Goal: Task Accomplishment & Management: Complete application form

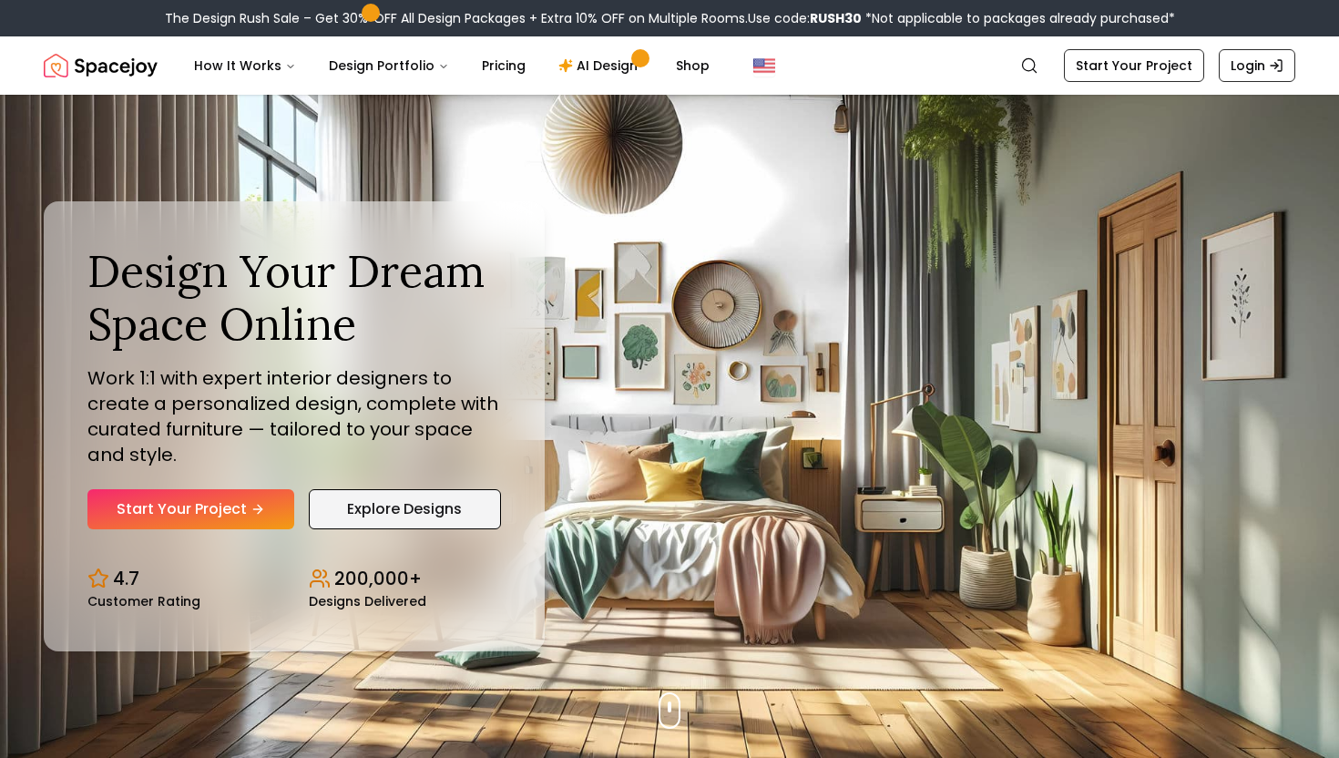
click at [355, 514] on link "Explore Designs" at bounding box center [405, 509] width 192 height 40
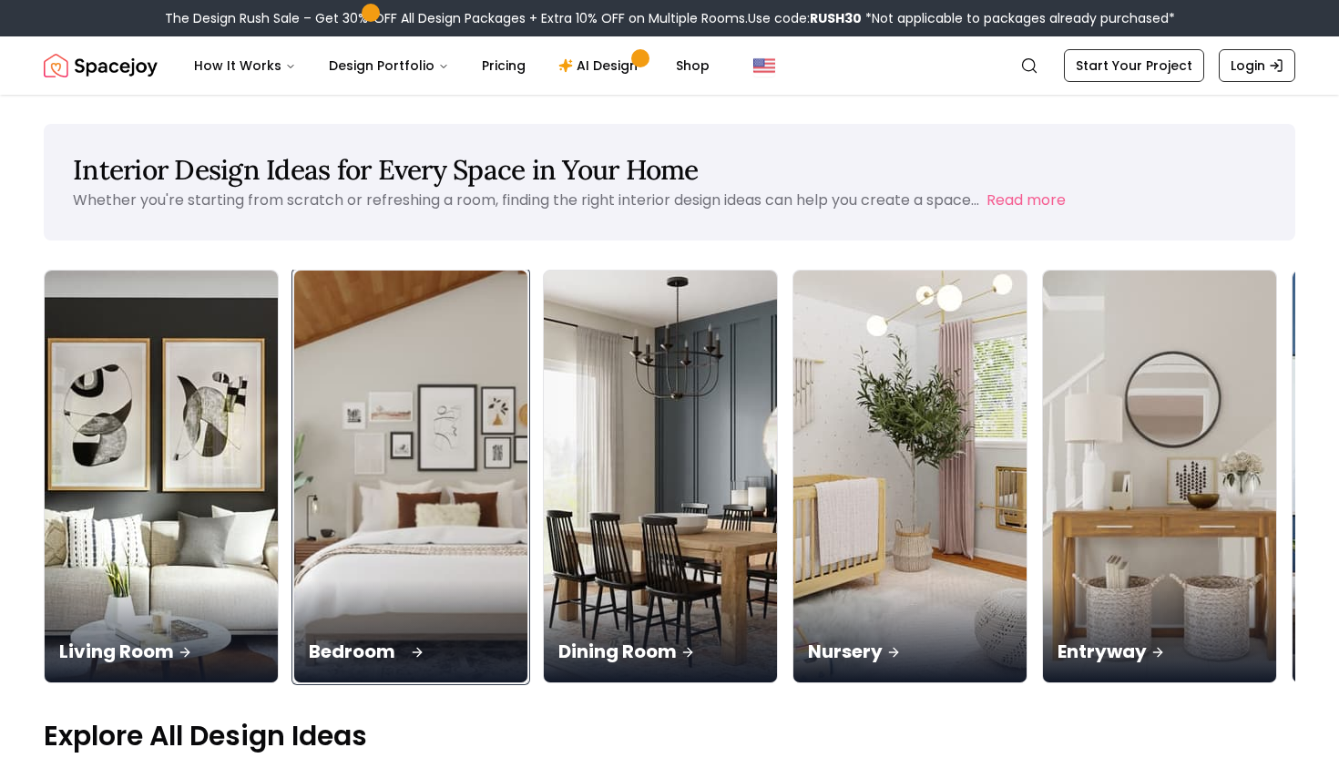
click at [324, 423] on img at bounding box center [411, 477] width 245 height 433
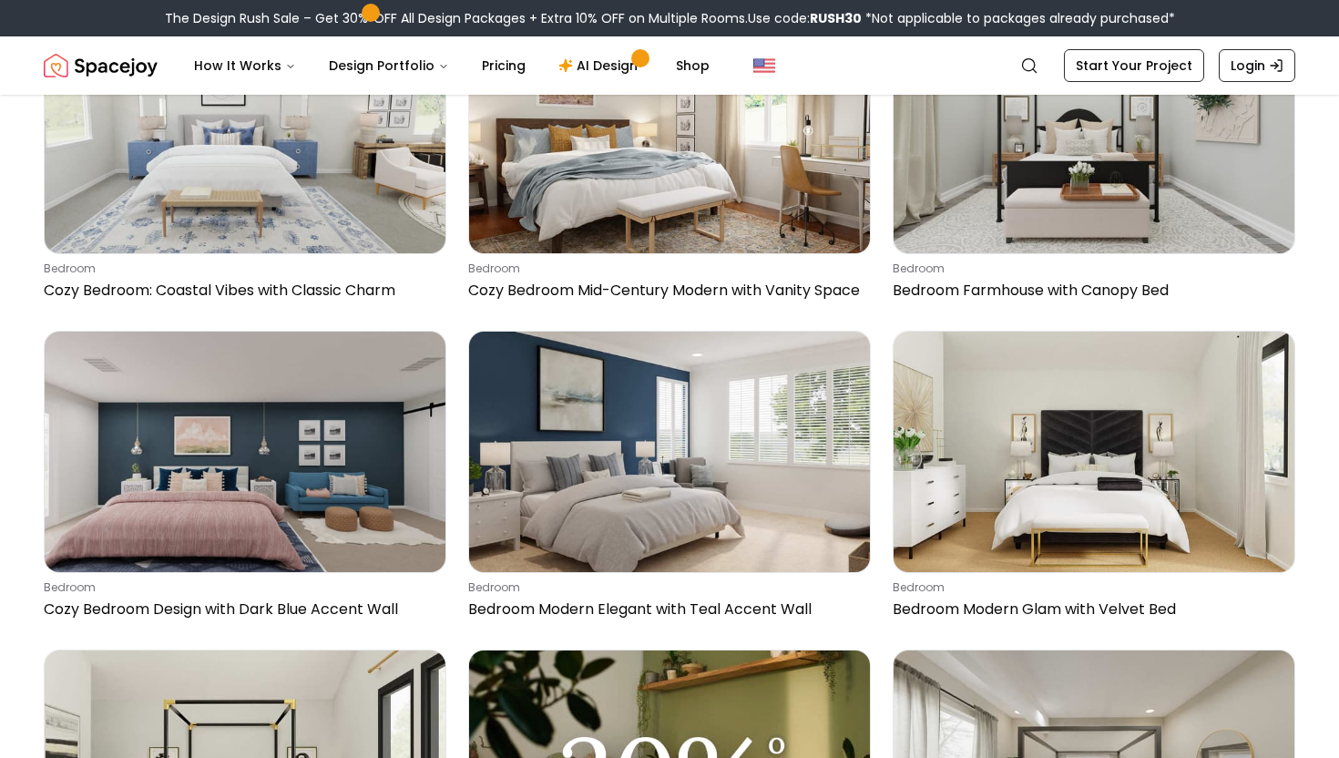
scroll to position [1130, 0]
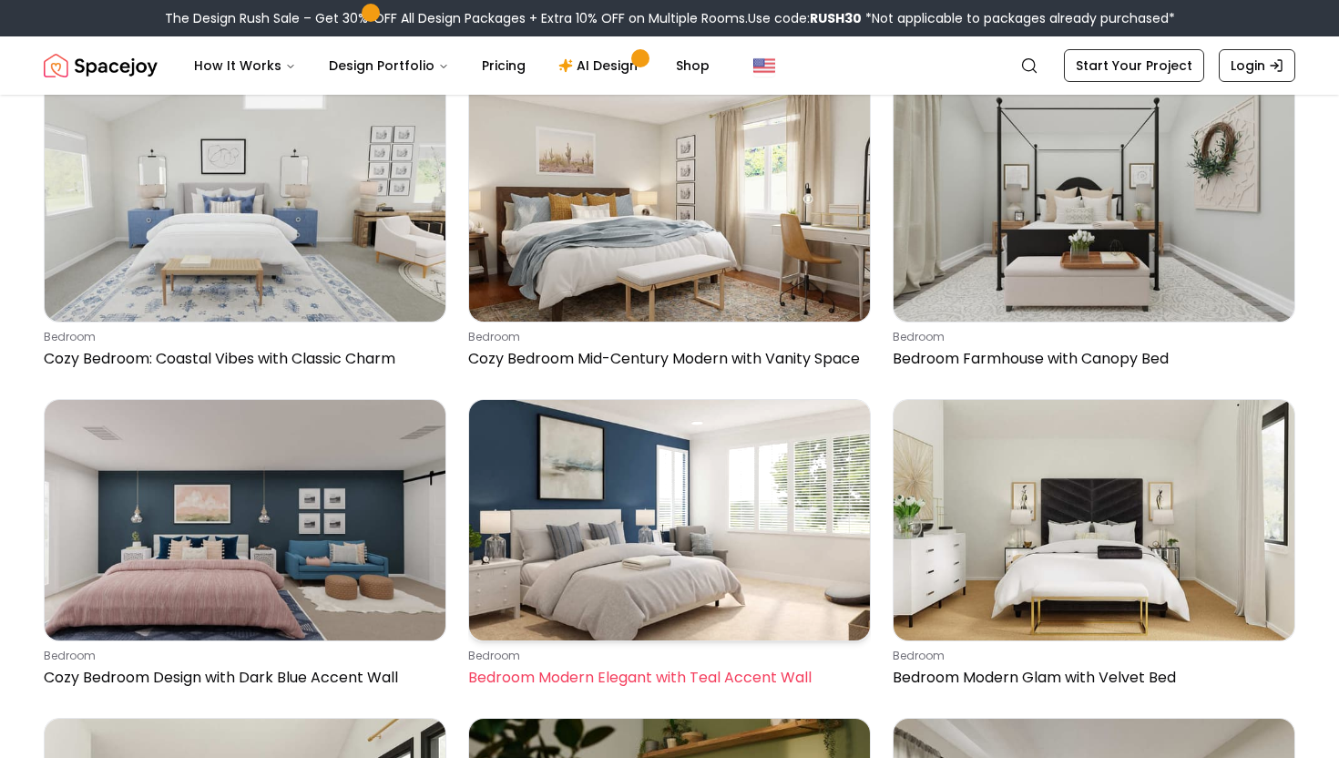
click at [768, 518] on img at bounding box center [669, 520] width 401 height 240
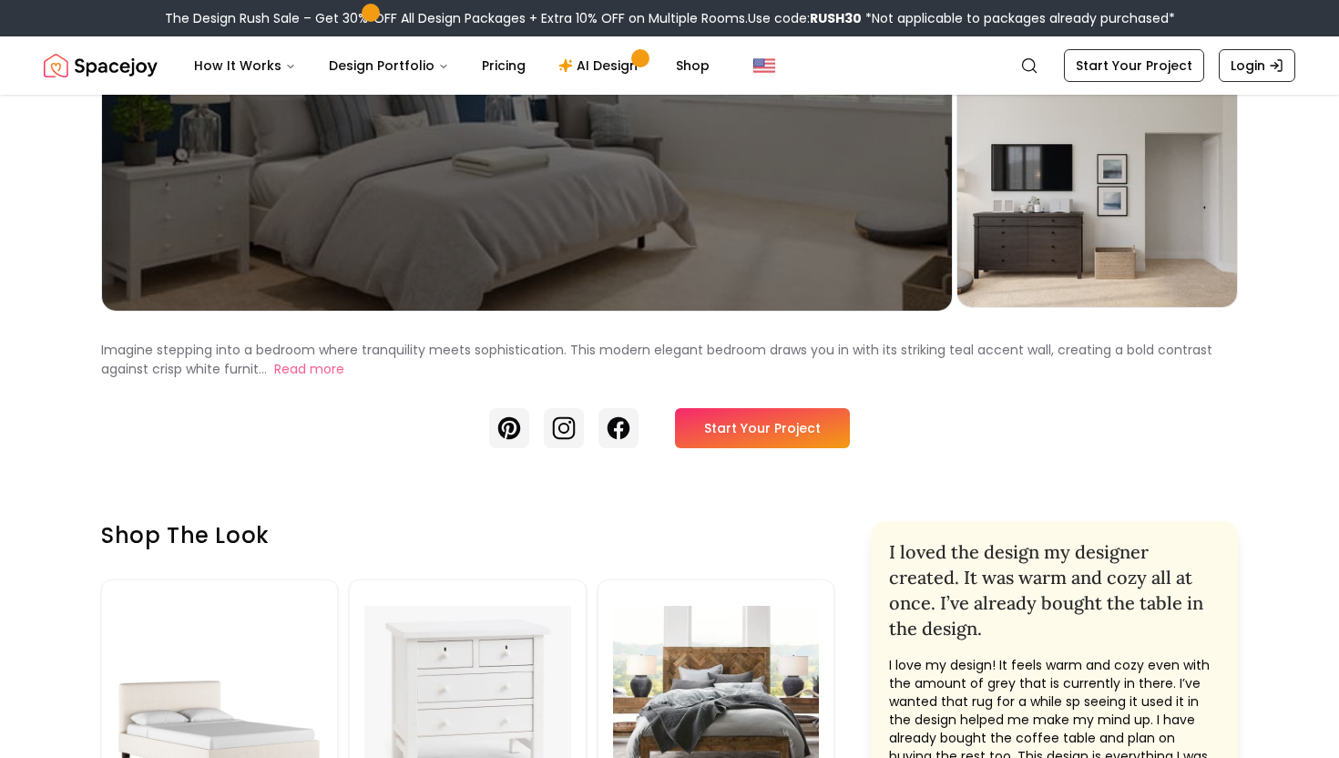
scroll to position [364, 0]
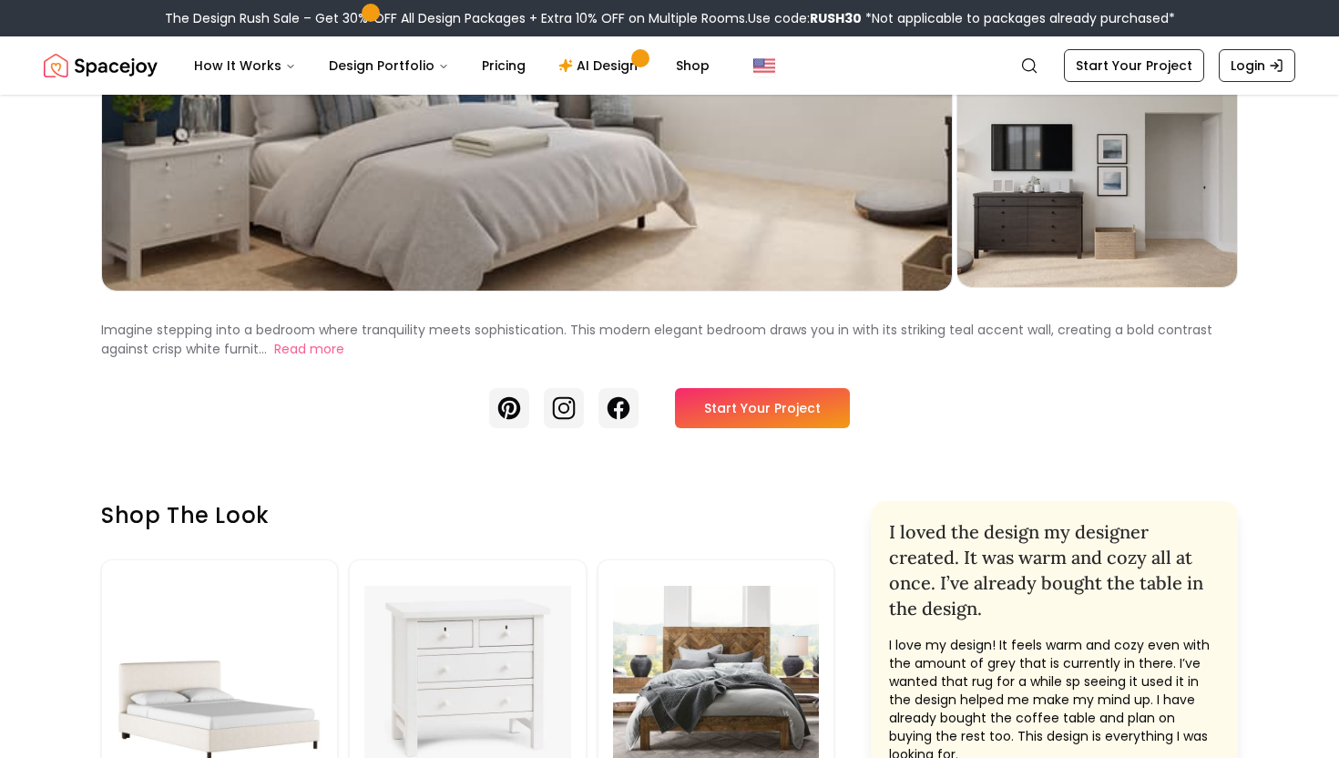
click at [793, 408] on link "Start Your Project" at bounding box center [762, 408] width 175 height 40
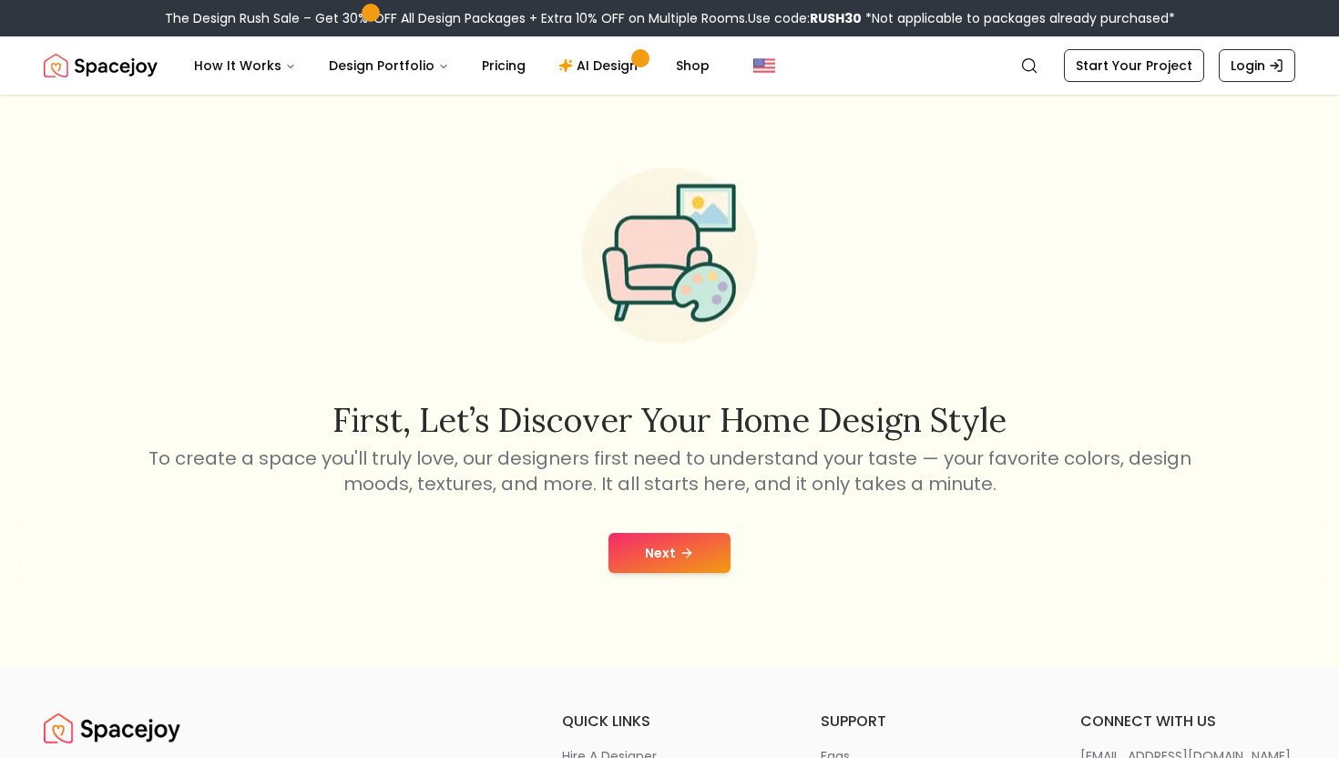
scroll to position [36, 0]
click at [717, 547] on button "Next" at bounding box center [670, 551] width 122 height 40
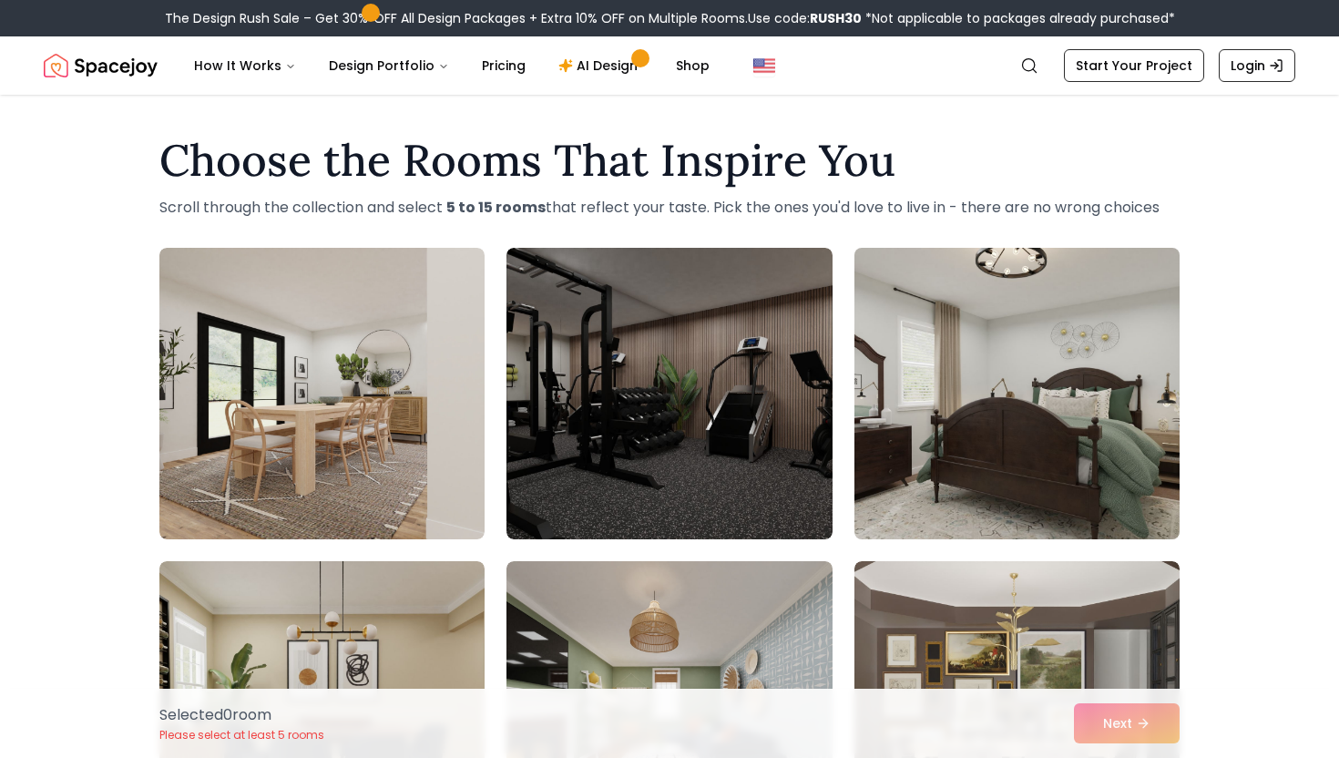
click at [1028, 437] on img at bounding box center [1017, 393] width 342 height 306
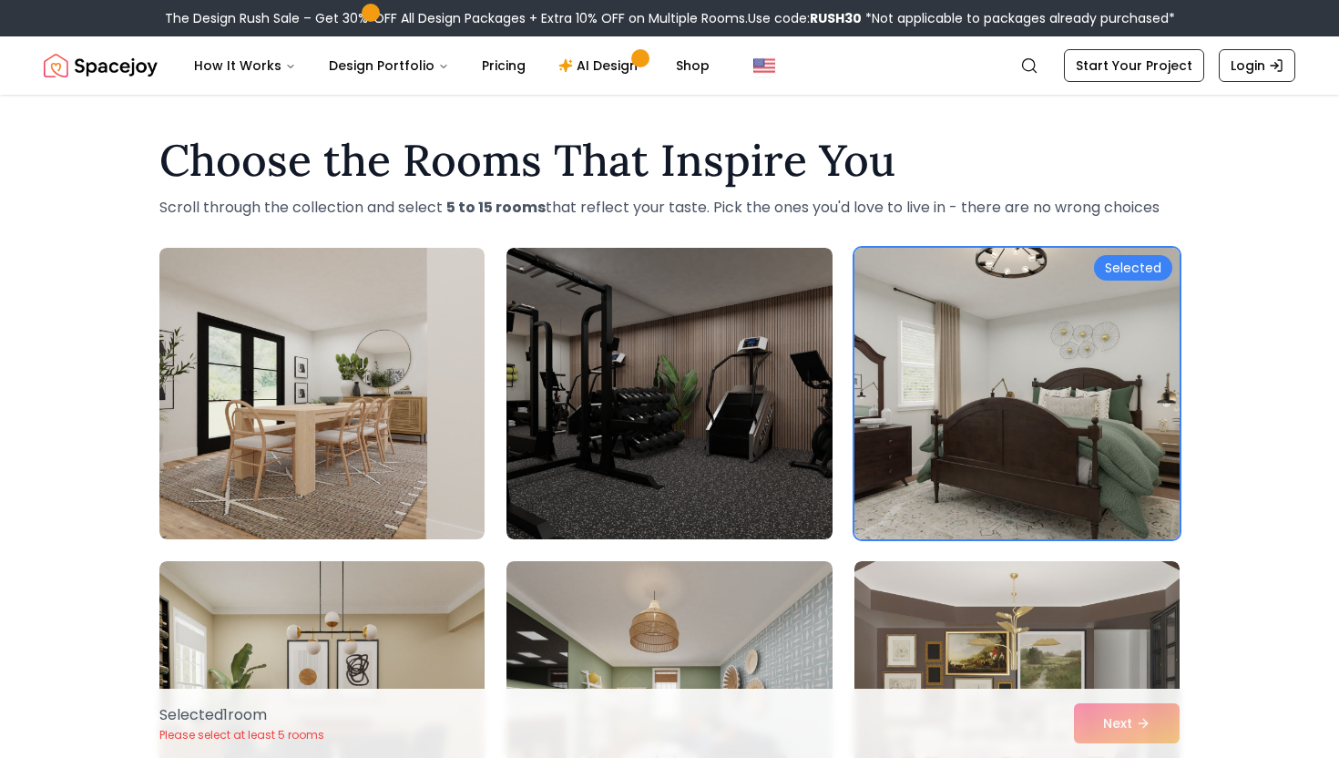
click at [1028, 437] on img at bounding box center [1017, 393] width 342 height 306
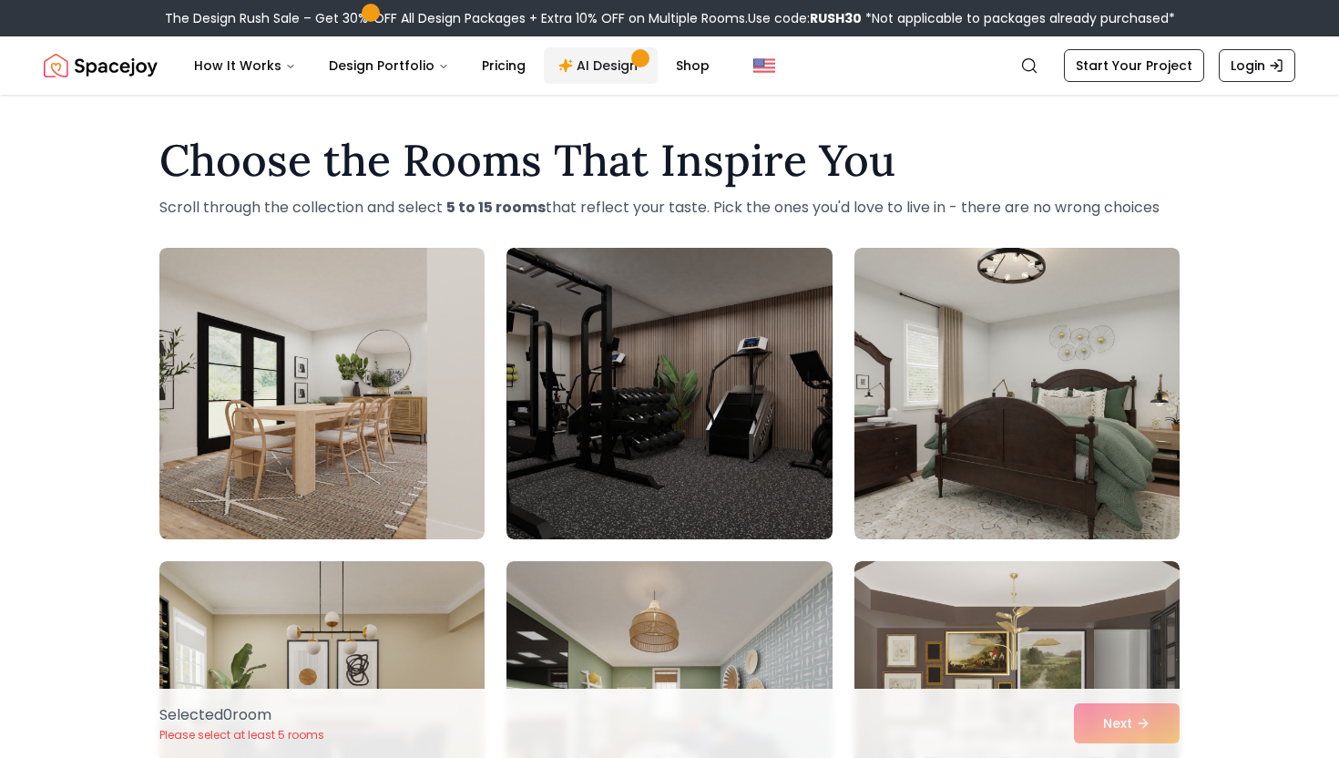
click at [589, 68] on link "AI Design" at bounding box center [601, 65] width 114 height 36
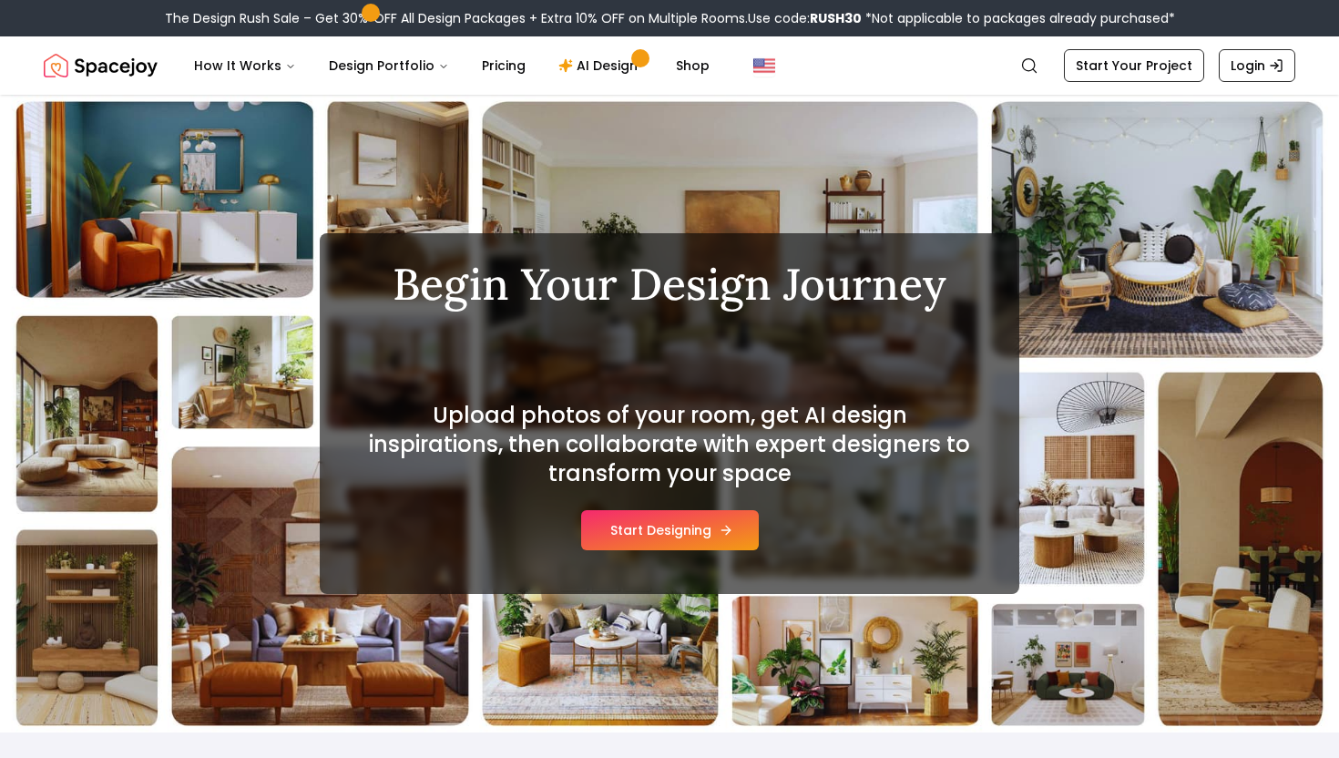
click at [646, 523] on button "Start Designing" at bounding box center [670, 530] width 178 height 40
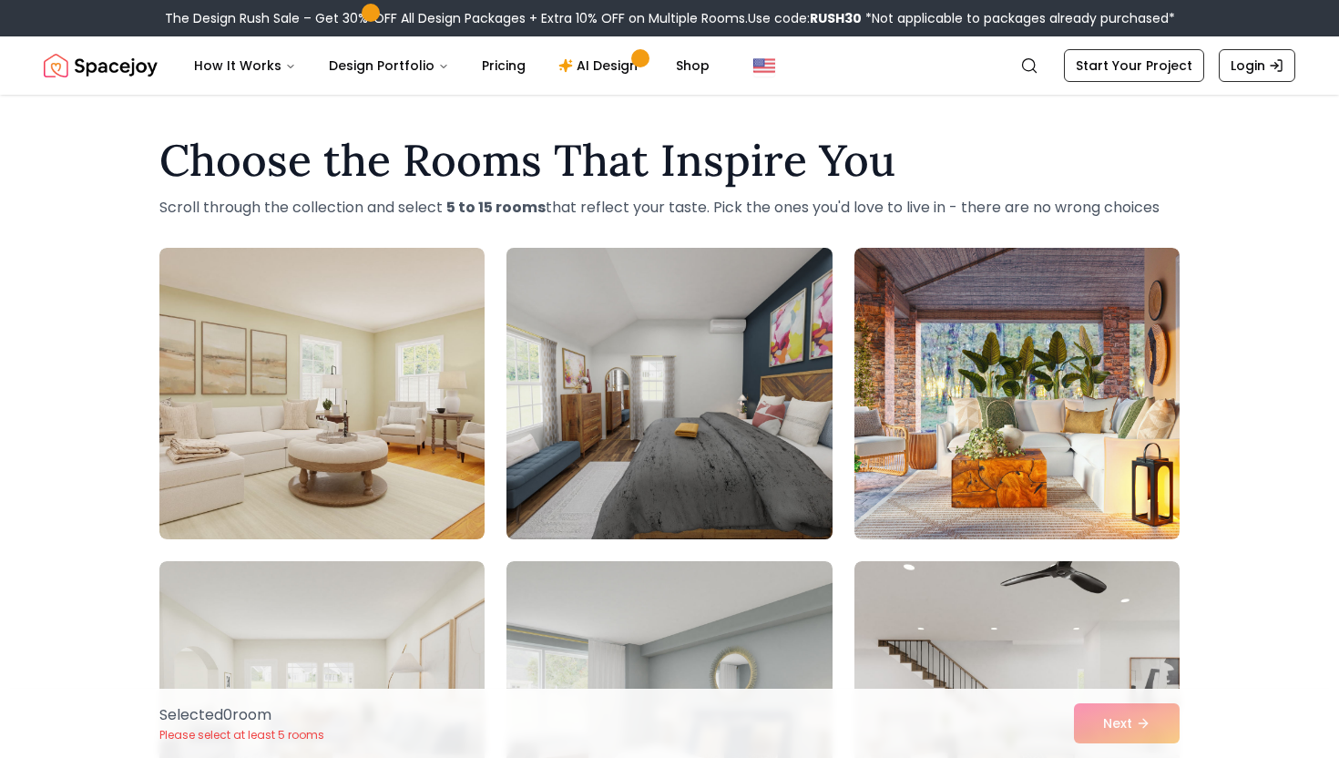
click at [619, 424] on img at bounding box center [669, 393] width 342 height 306
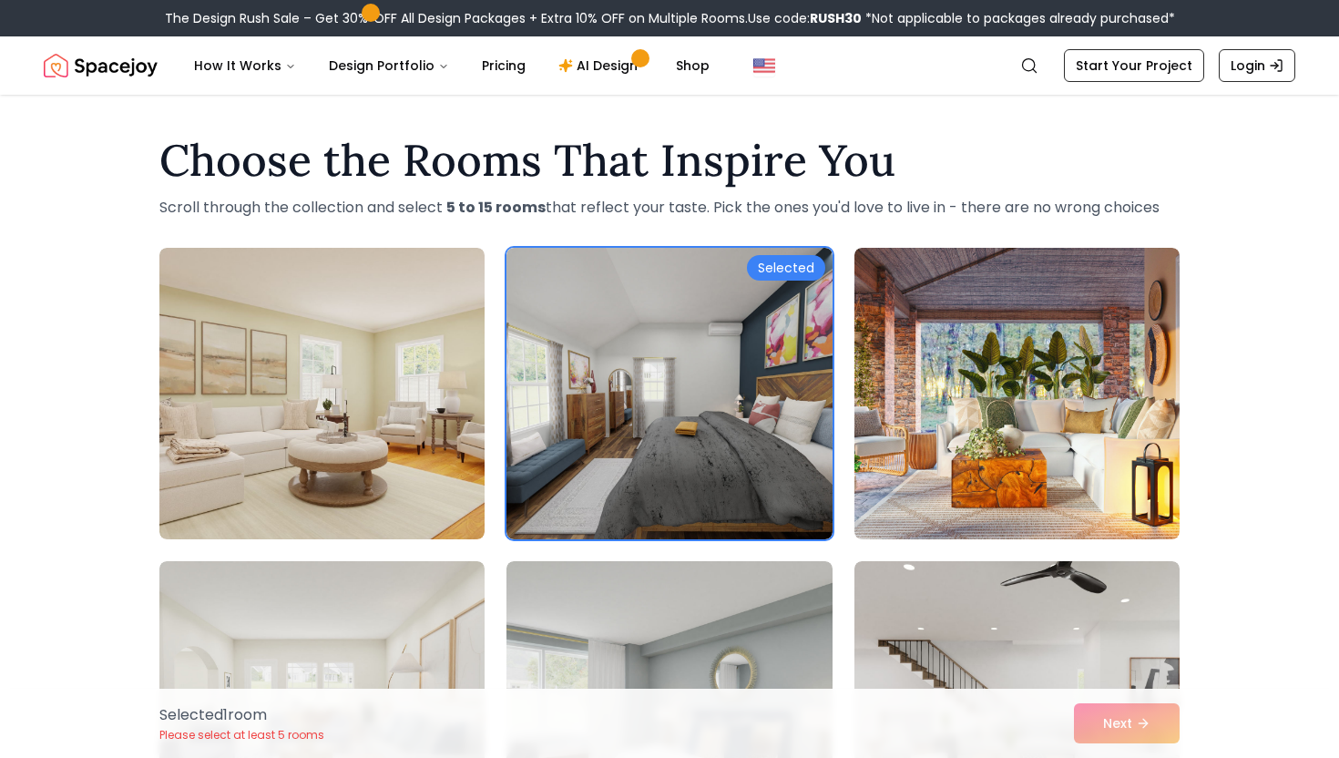
click at [1136, 714] on div "Selected 1 room Please select at least 5 rooms Next" at bounding box center [669, 723] width 1049 height 69
click at [1138, 727] on div "Selected 1 room Please select at least 5 rooms Next" at bounding box center [669, 723] width 1049 height 69
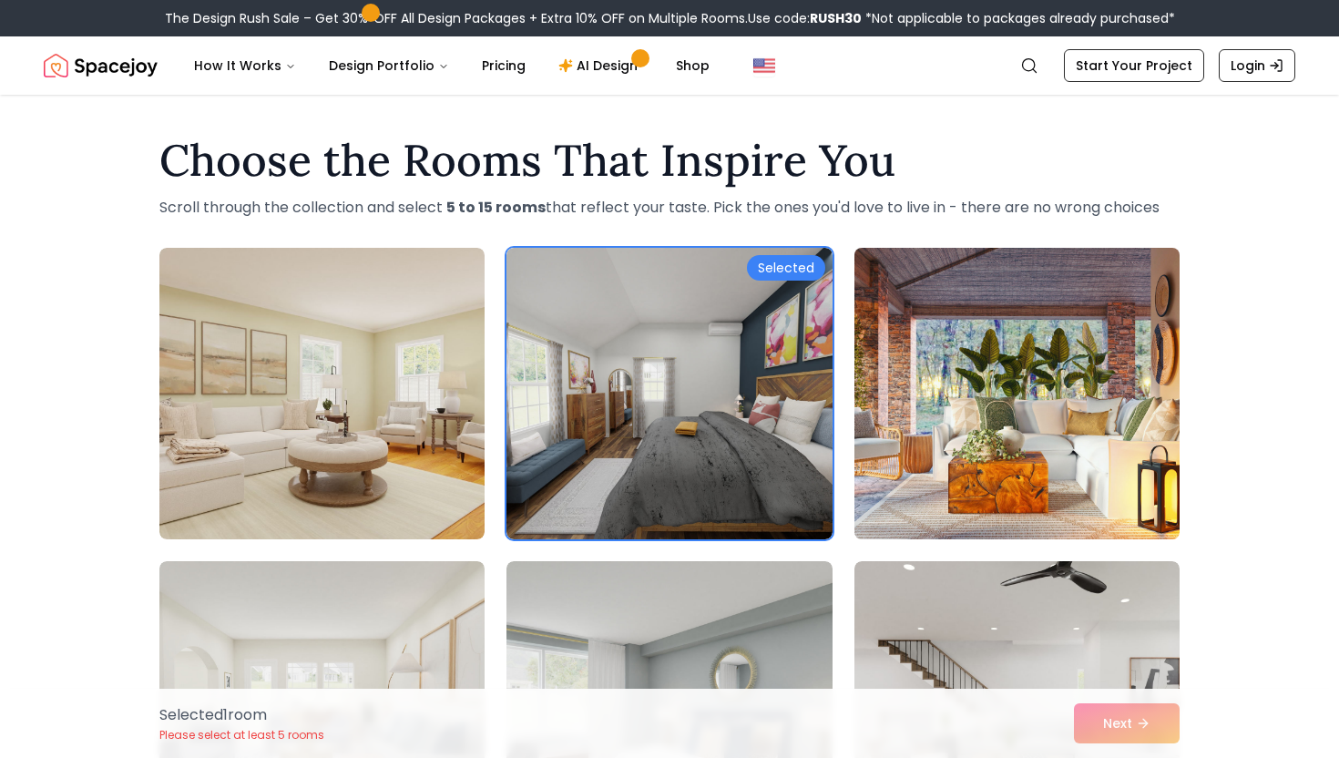
click at [1054, 430] on img at bounding box center [1017, 393] width 342 height 306
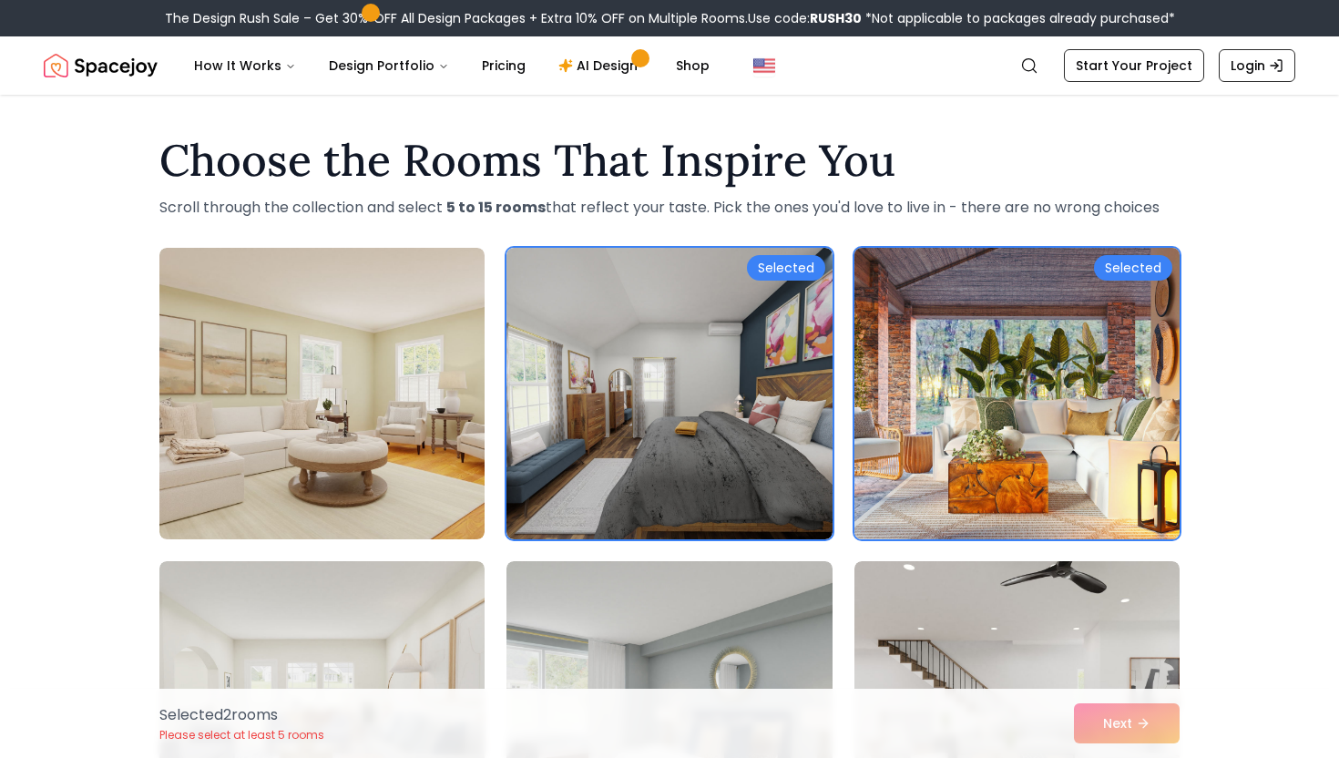
click at [1028, 430] on img at bounding box center [1017, 393] width 342 height 306
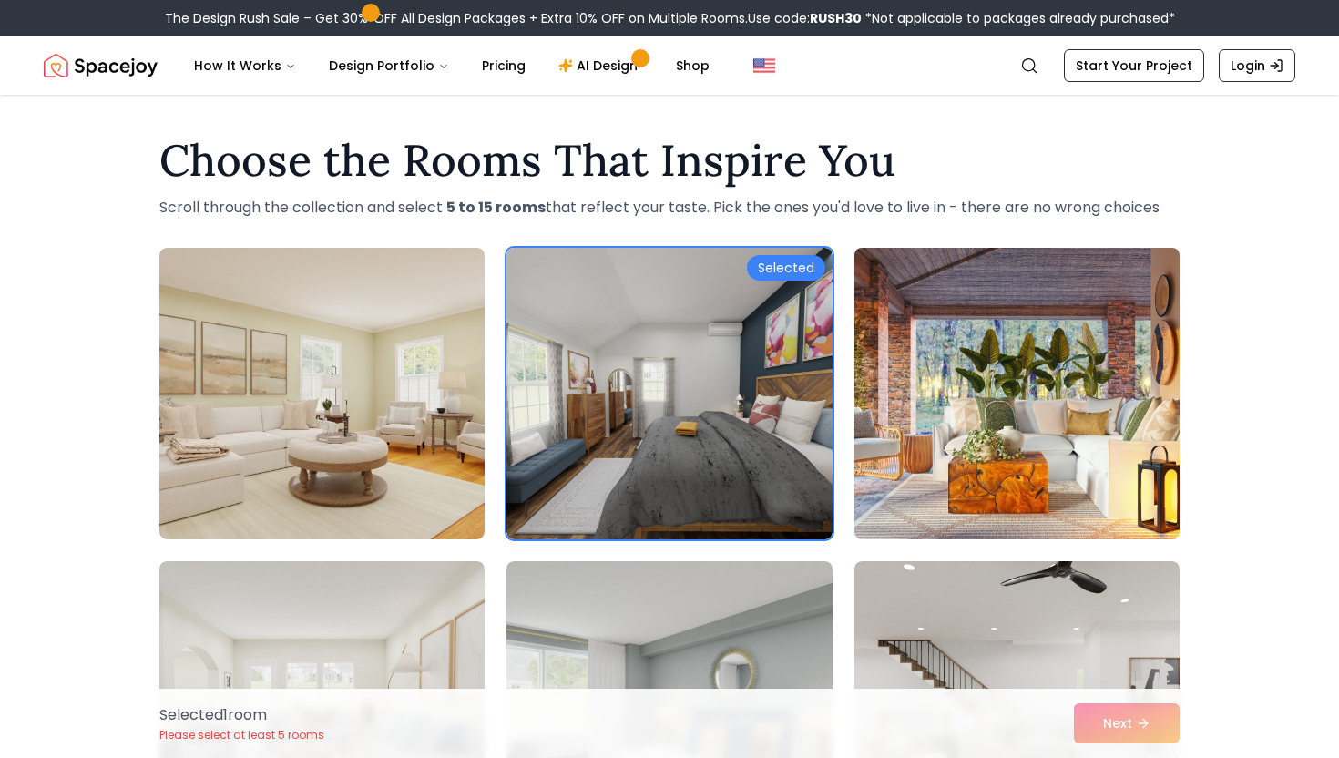
click at [1002, 414] on img at bounding box center [1017, 393] width 342 height 306
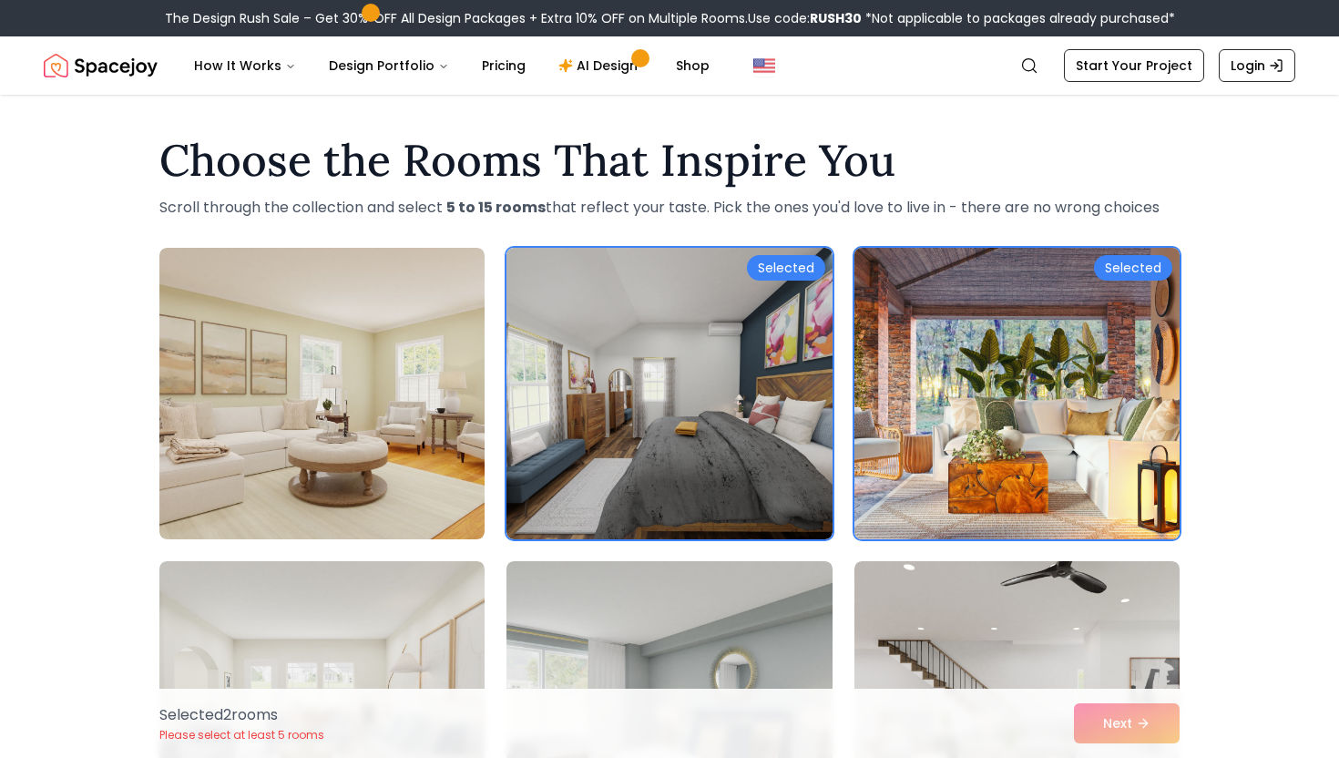
click at [1002, 414] on img at bounding box center [1017, 393] width 342 height 306
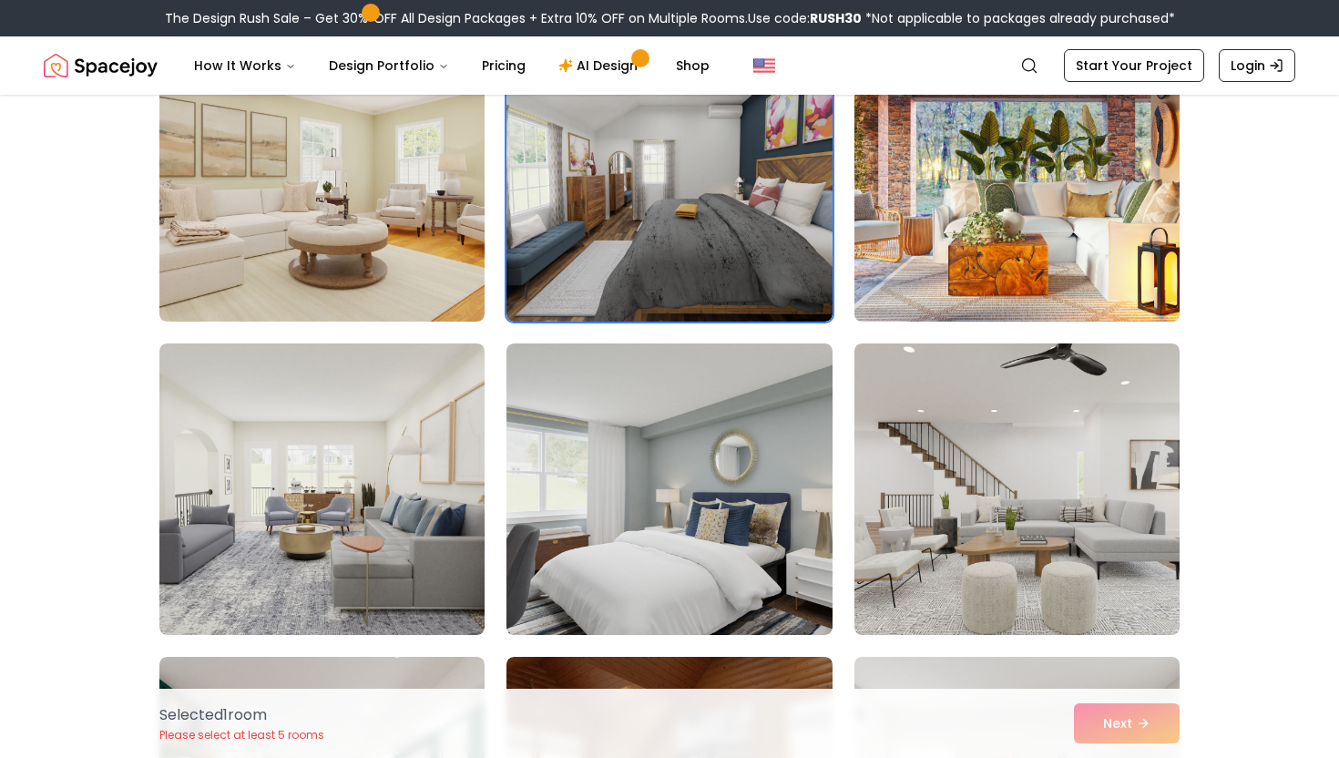
scroll to position [219, 0]
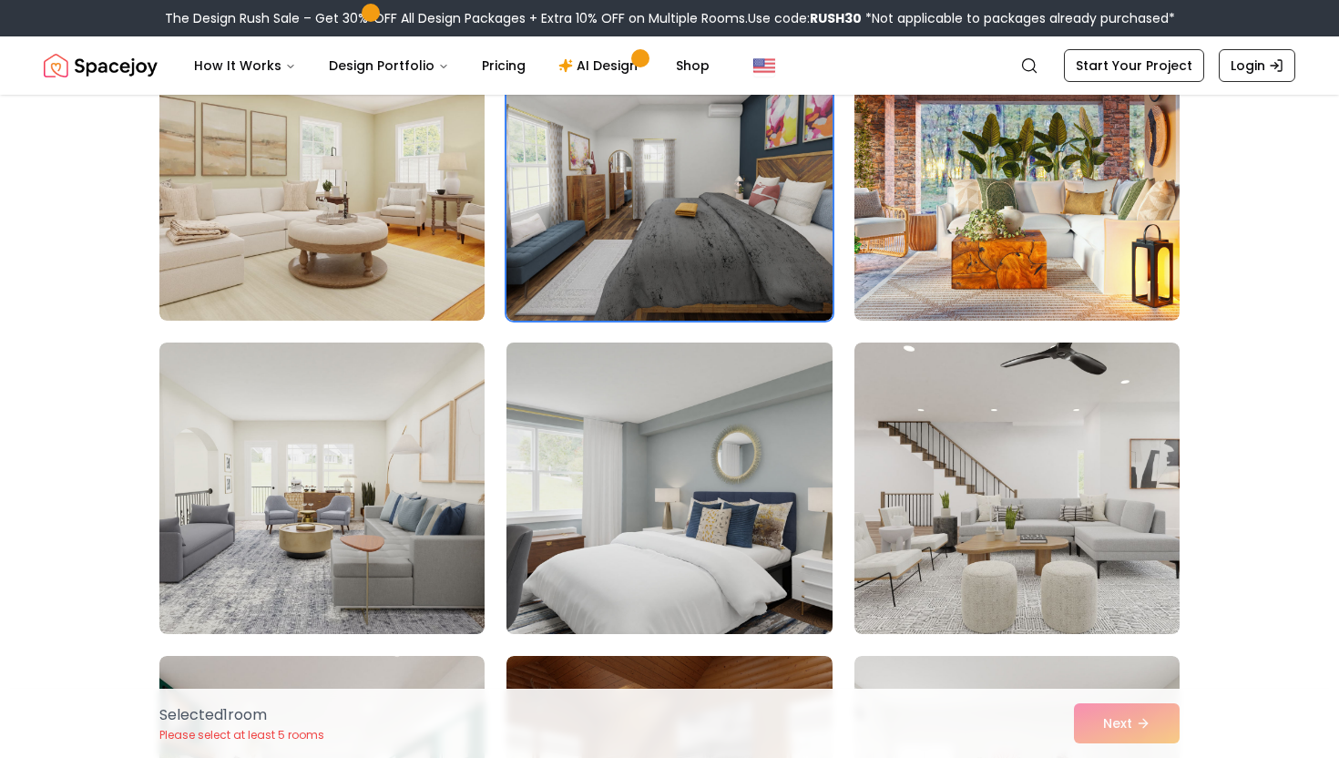
click at [819, 448] on img at bounding box center [669, 488] width 342 height 306
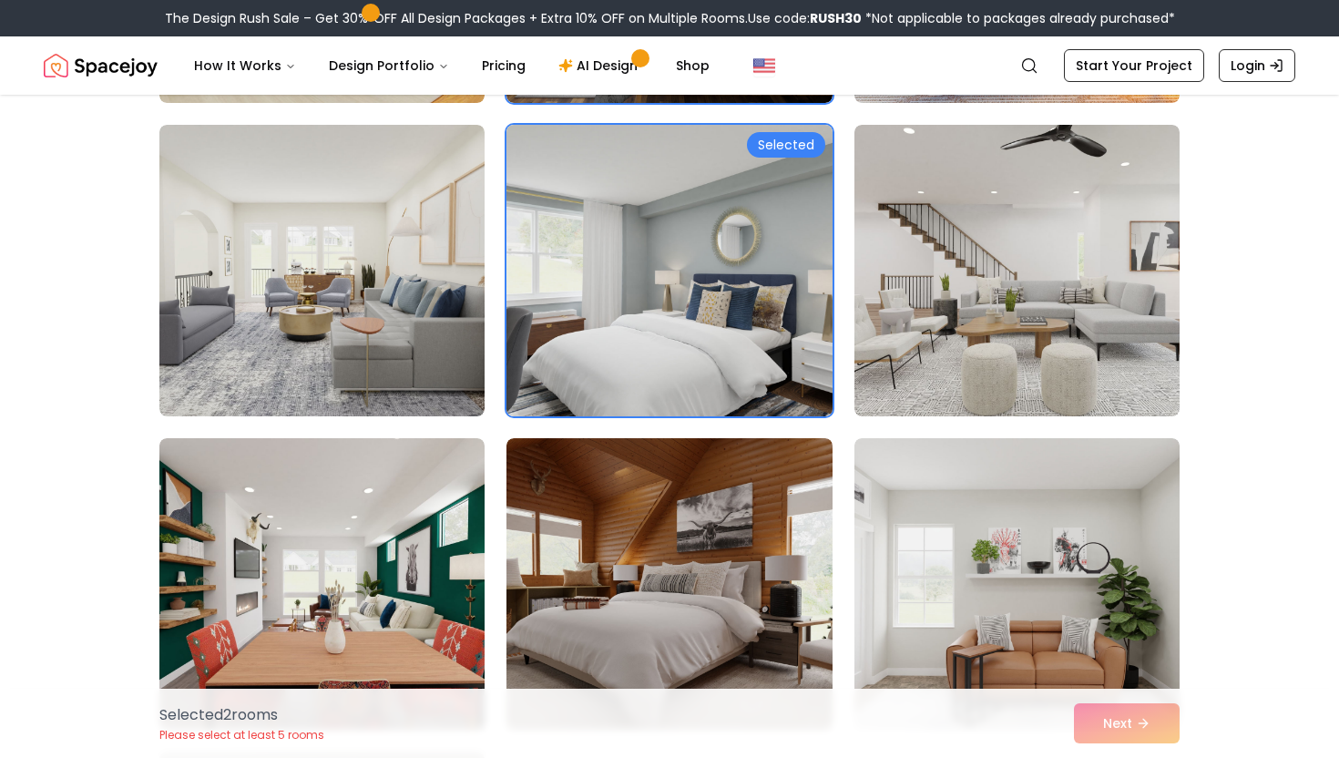
scroll to position [437, 0]
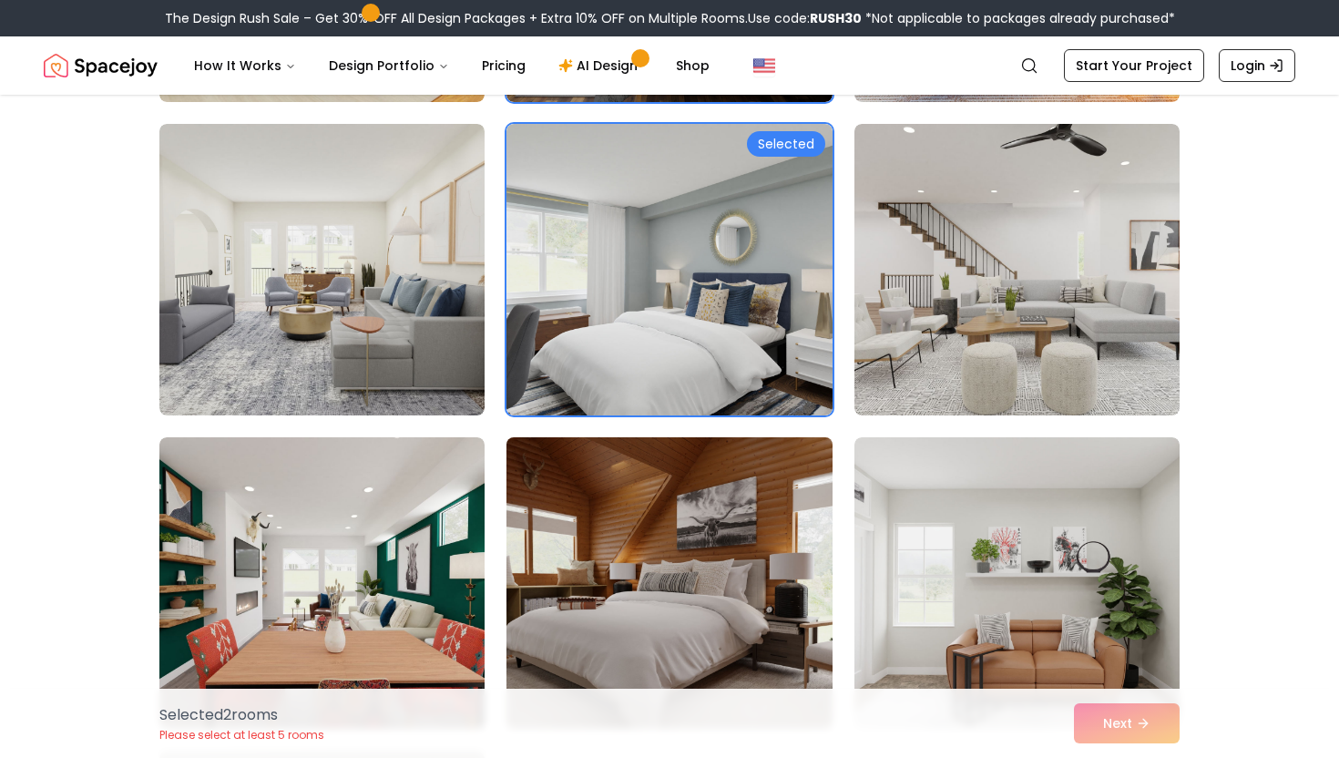
click at [752, 506] on img at bounding box center [669, 583] width 342 height 306
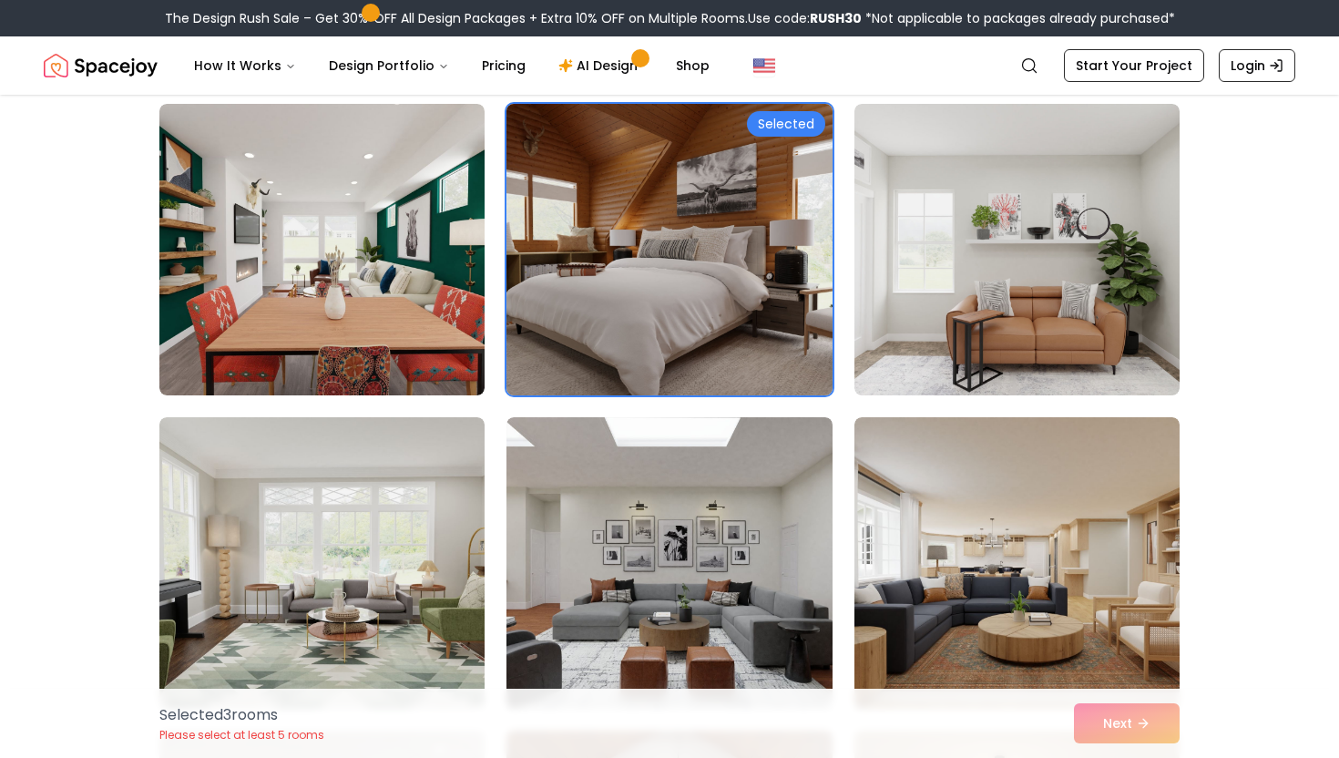
scroll to position [802, 0]
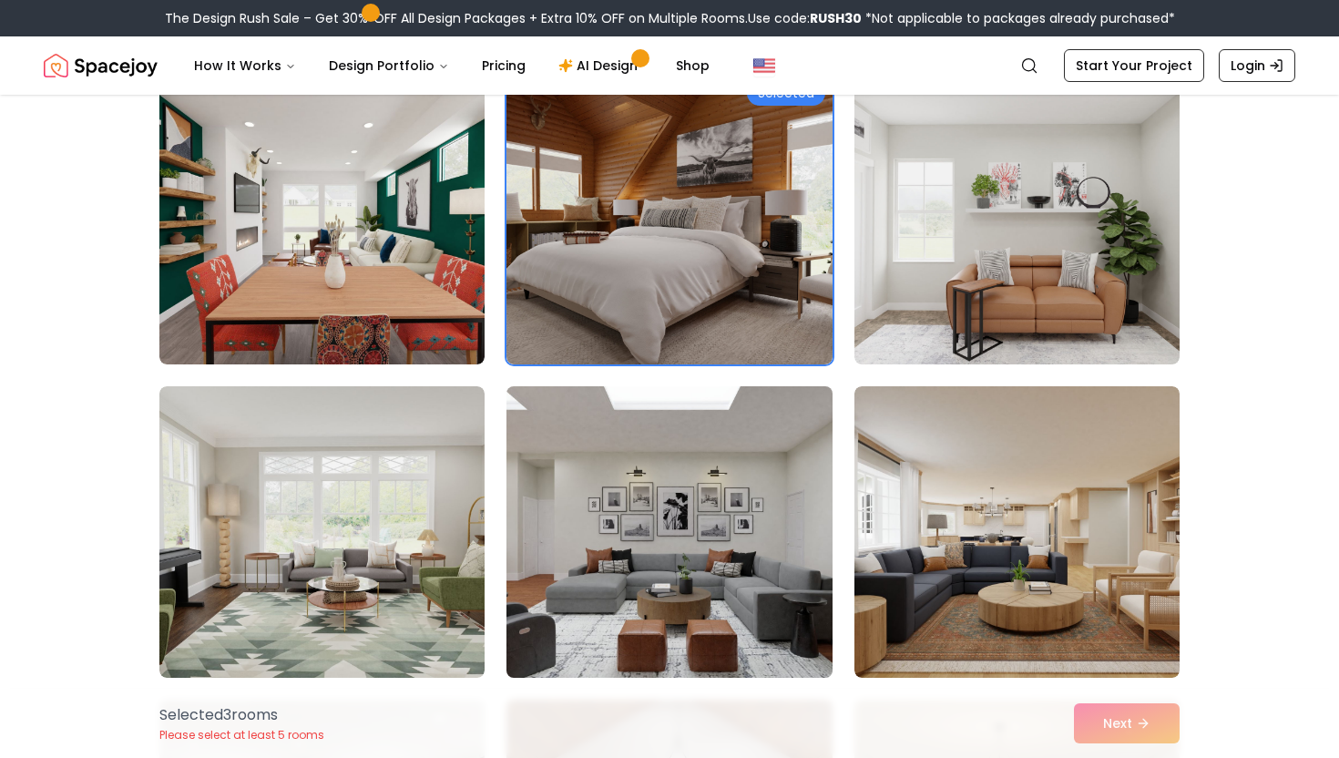
click at [723, 544] on img at bounding box center [669, 532] width 342 height 306
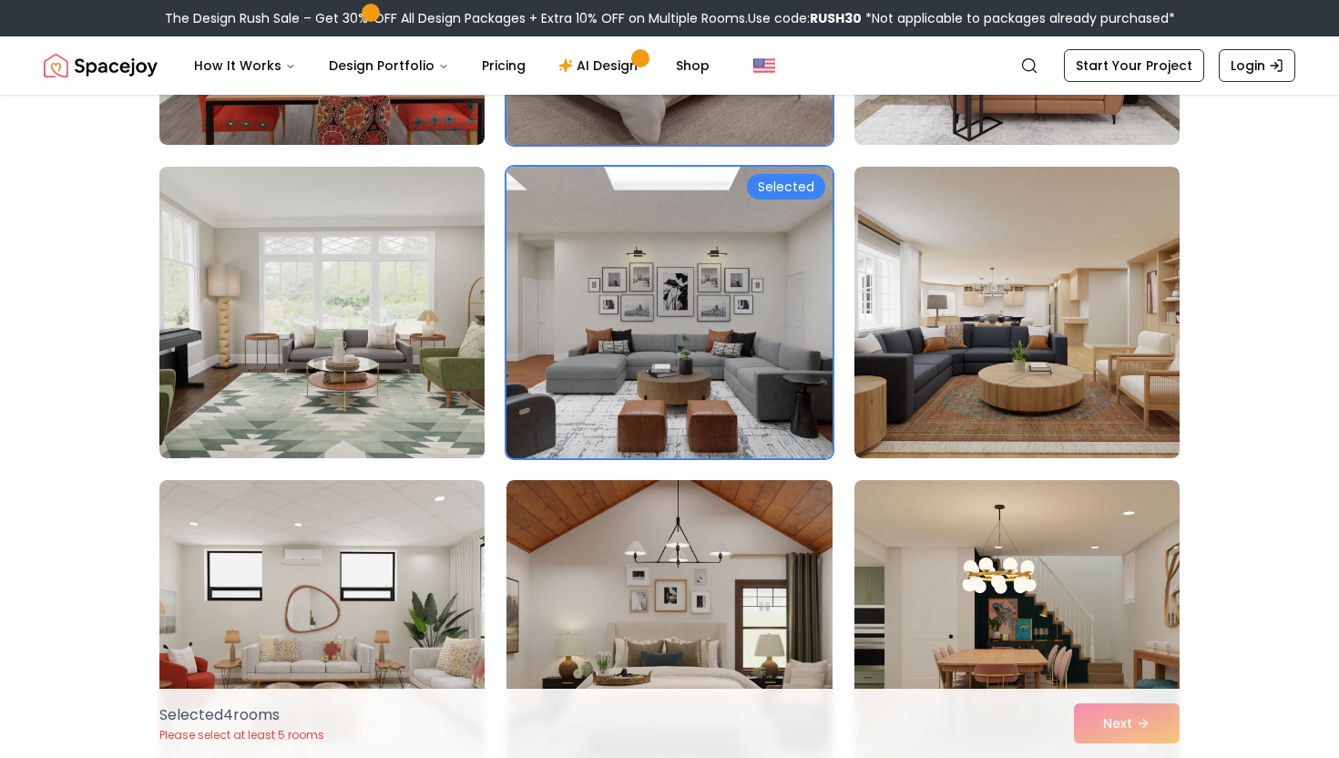
scroll to position [1093, 0]
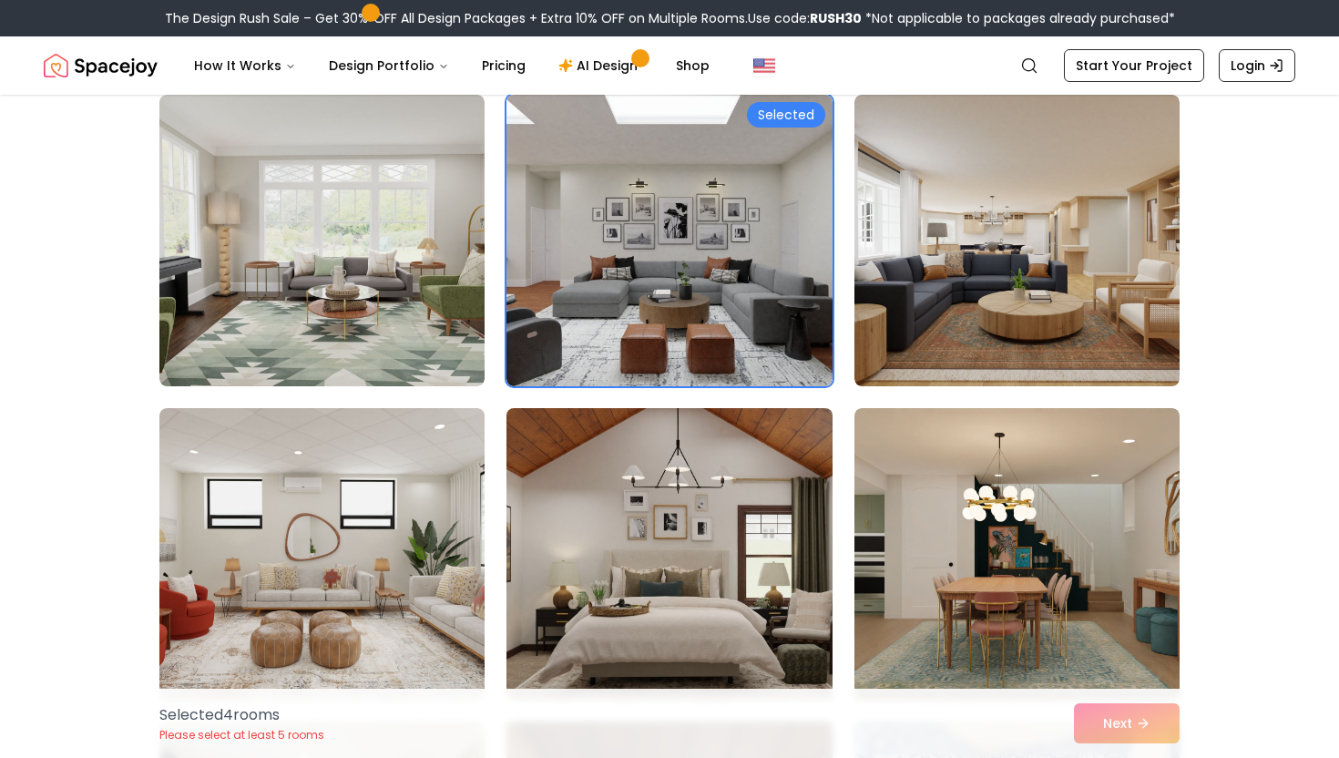
click at [649, 608] on img at bounding box center [669, 554] width 342 height 306
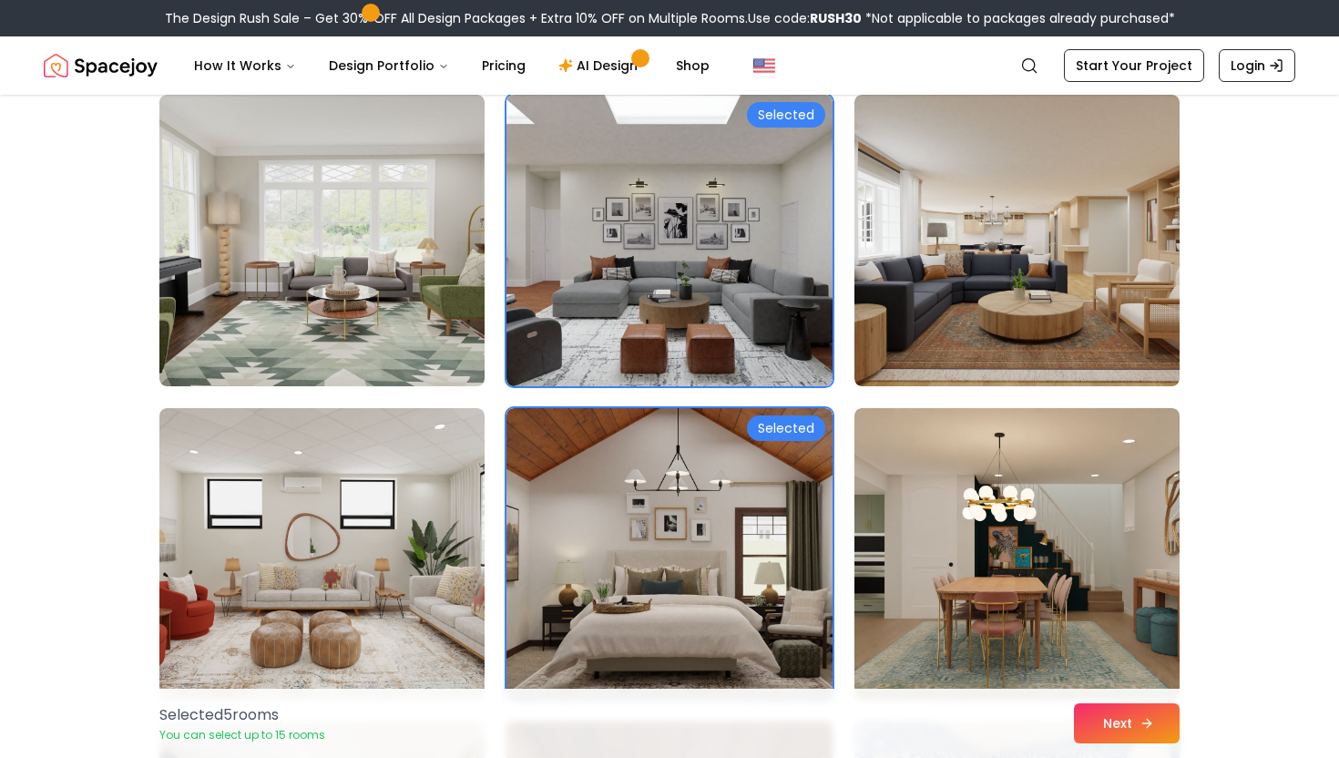
click at [1161, 727] on button "Next" at bounding box center [1127, 723] width 106 height 40
